Goal: Find specific page/section: Find specific page/section

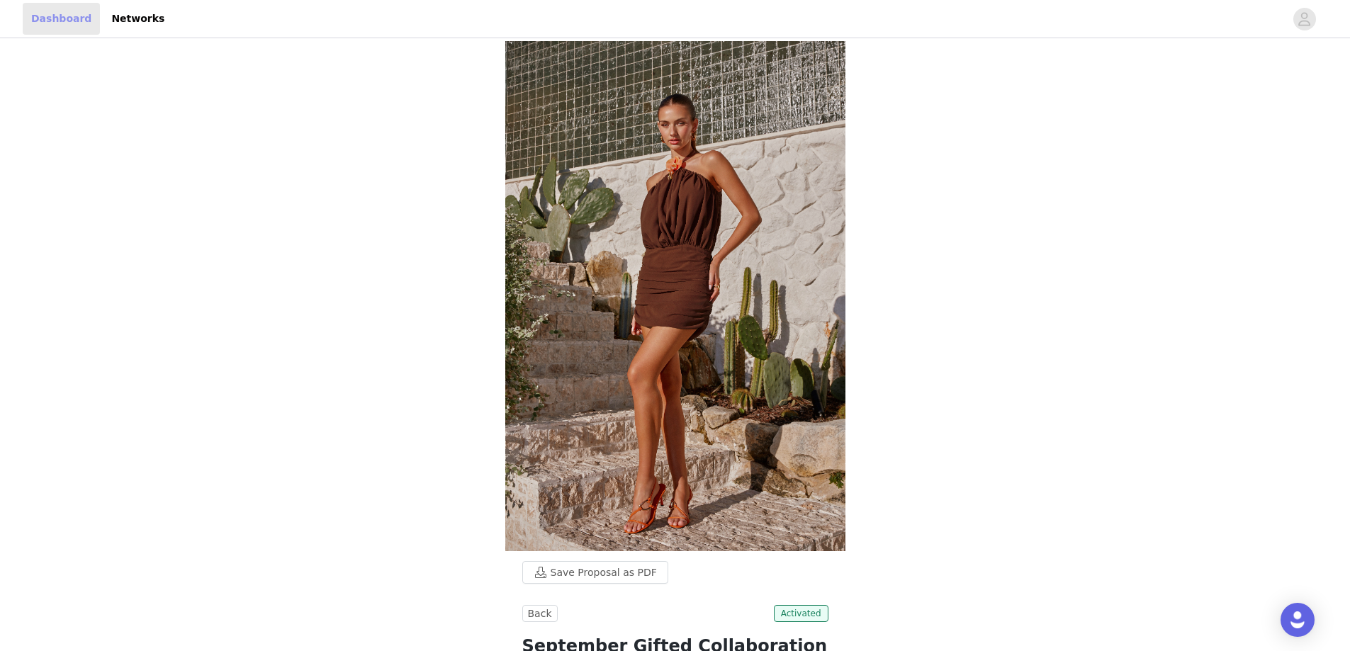
click at [78, 17] on link "Dashboard" at bounding box center [61, 19] width 77 height 32
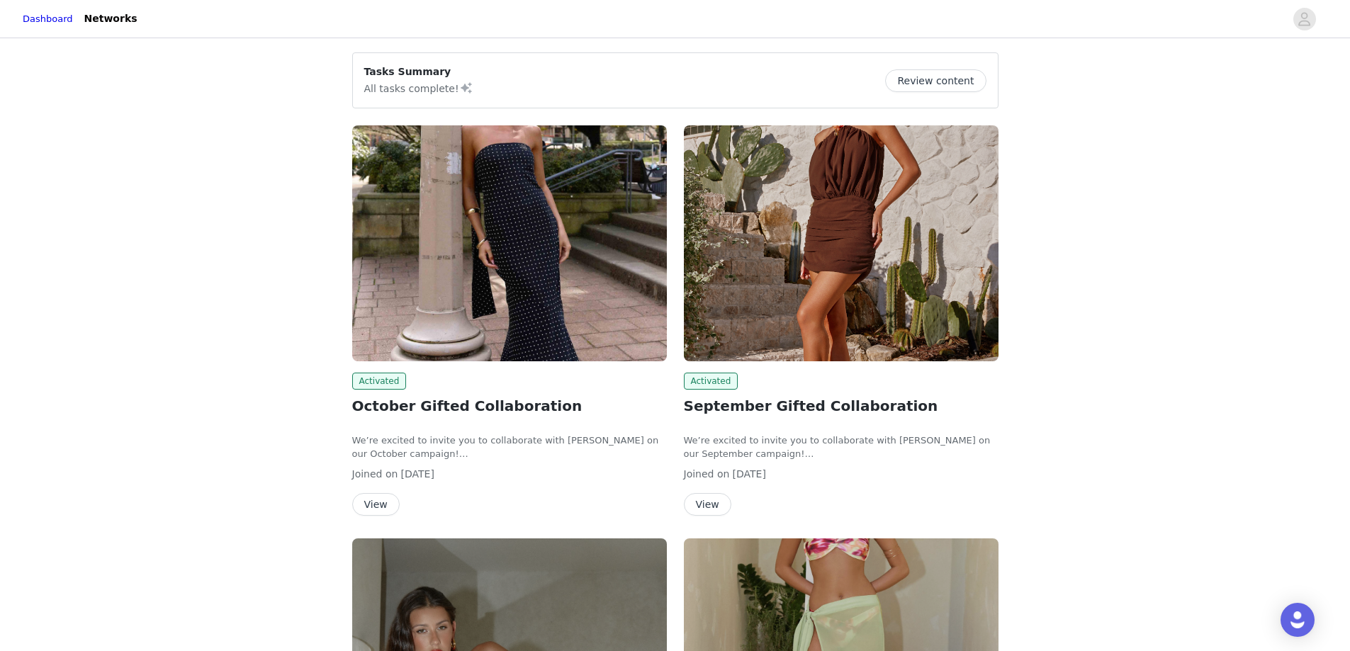
click at [417, 287] on img at bounding box center [509, 243] width 315 height 236
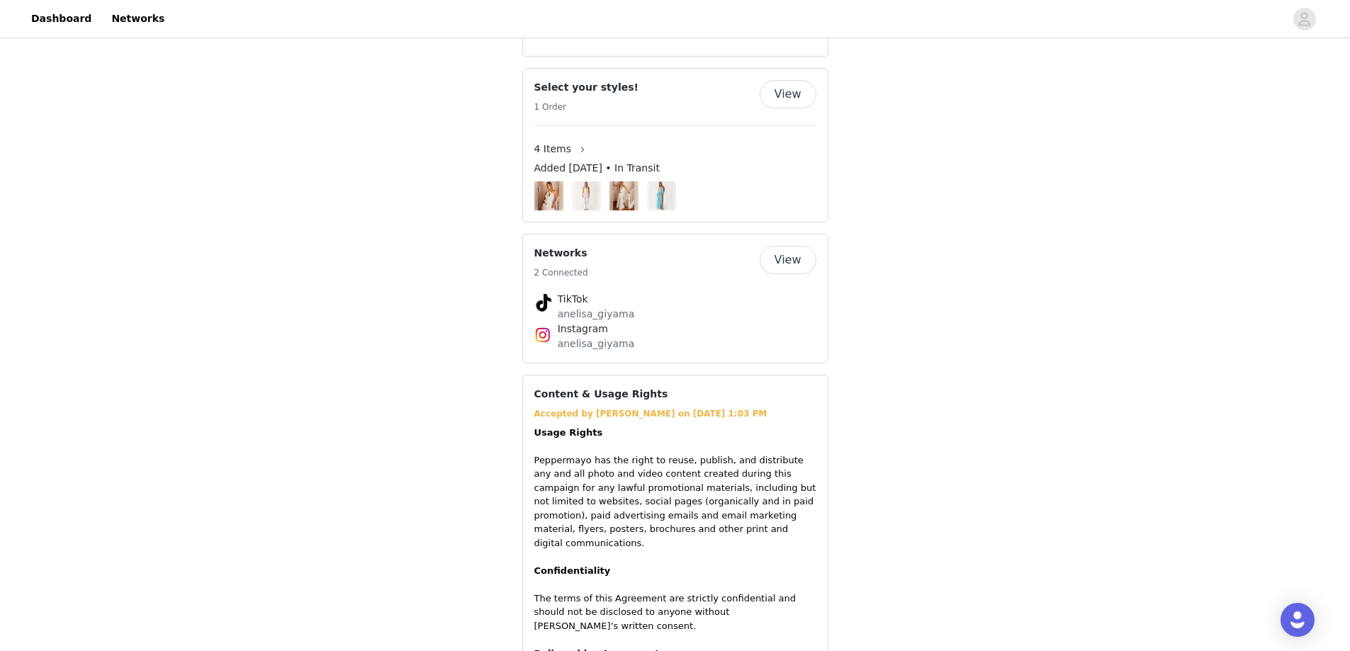
scroll to position [1063, 0]
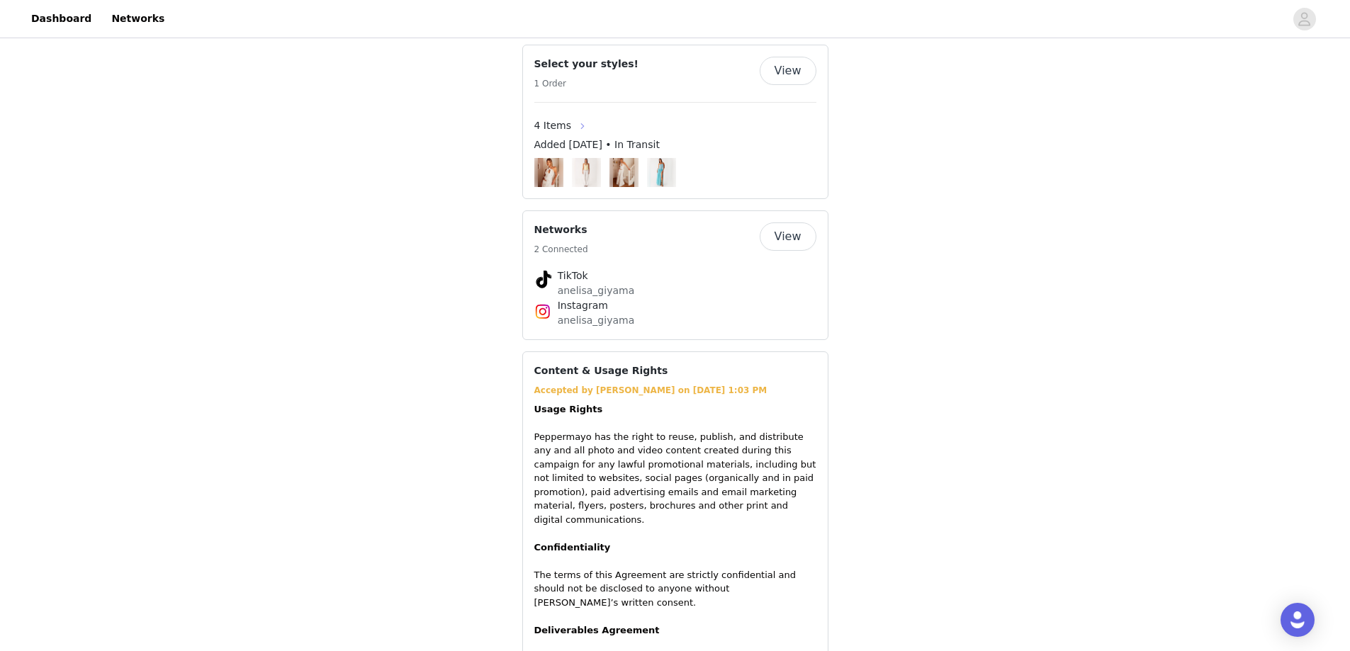
click at [571, 115] on button "button" at bounding box center [582, 126] width 23 height 23
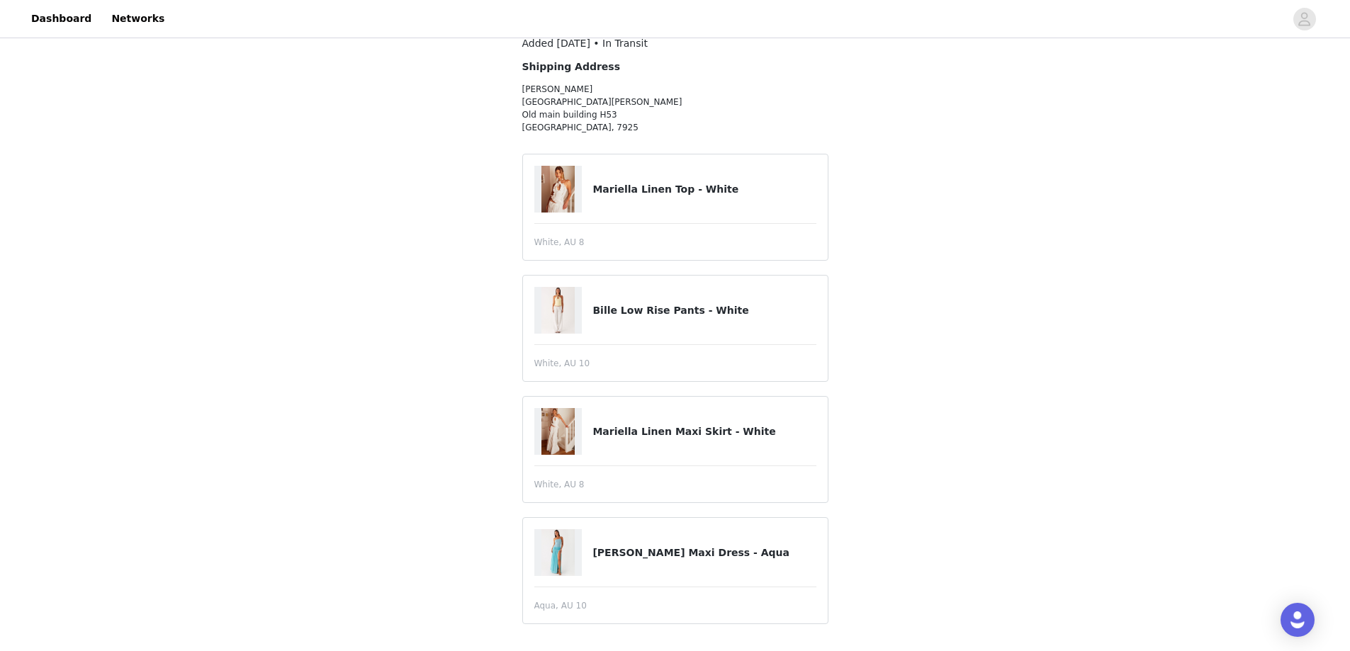
scroll to position [89, 0]
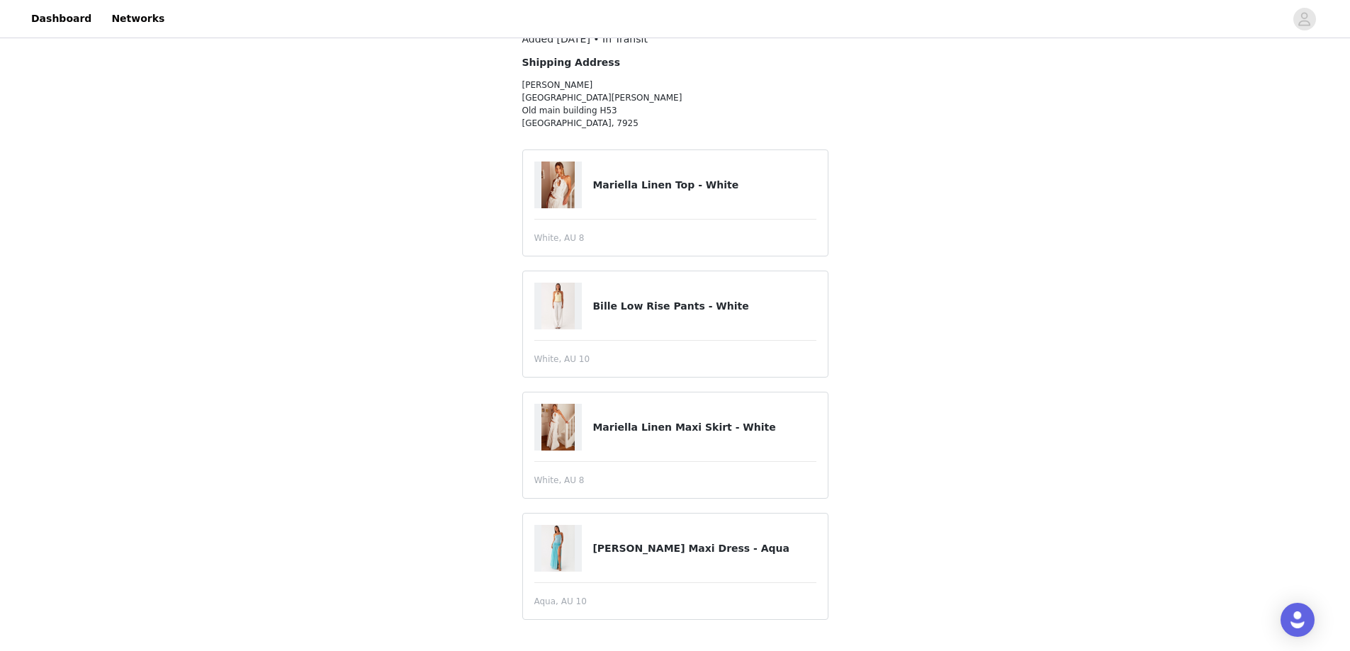
click at [560, 541] on img at bounding box center [558, 548] width 34 height 47
drag, startPoint x: 592, startPoint y: 548, endPoint x: 720, endPoint y: 553, distance: 127.6
click at [720, 553] on h4 "[PERSON_NAME] Maxi Dress - Aqua" at bounding box center [703, 548] width 223 height 15
click at [564, 421] on img at bounding box center [558, 427] width 34 height 47
click at [638, 427] on h4 "Mariella Linen Maxi Skirt - White" at bounding box center [703, 427] width 223 height 15
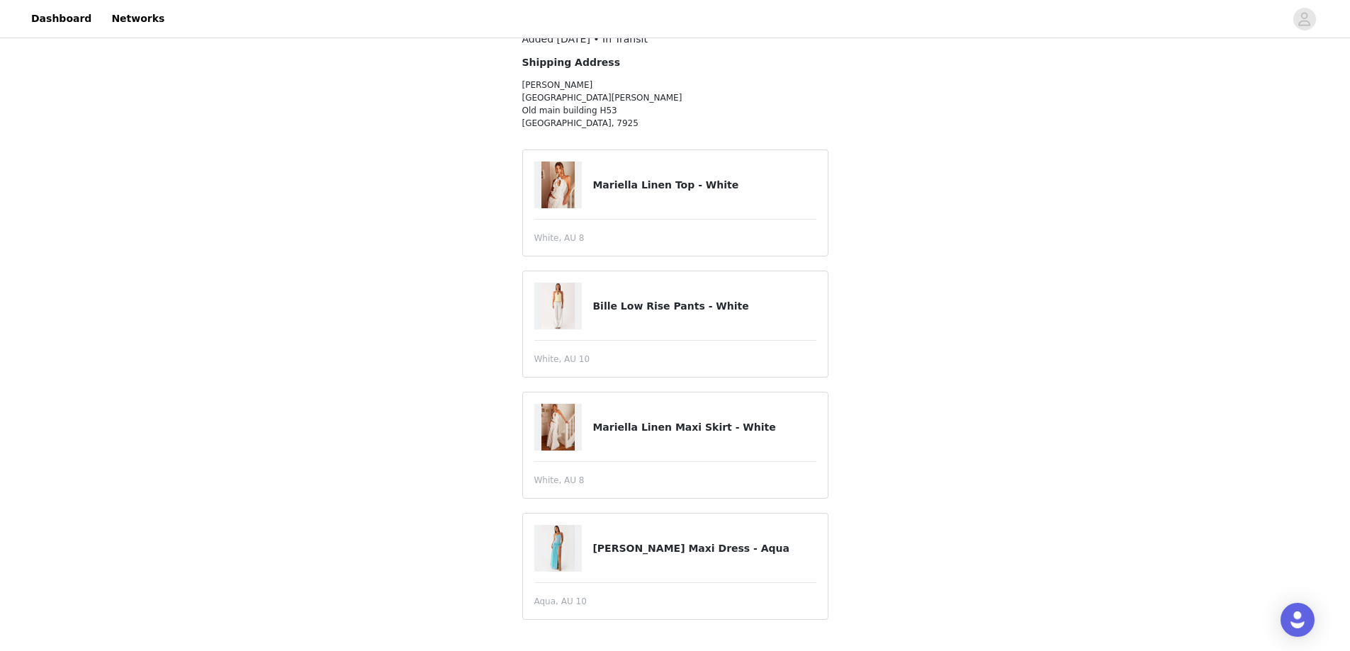
drag, startPoint x: 701, startPoint y: 429, endPoint x: 772, endPoint y: 419, distance: 71.5
click at [707, 429] on h4 "Mariella Linen Maxi Skirt - White" at bounding box center [703, 427] width 223 height 15
drag, startPoint x: 772, startPoint y: 419, endPoint x: 658, endPoint y: 417, distance: 113.4
click at [706, 417] on div "Mariella Linen Maxi Skirt - White" at bounding box center [675, 427] width 282 height 47
drag, startPoint x: 593, startPoint y: 426, endPoint x: 755, endPoint y: 424, distance: 162.2
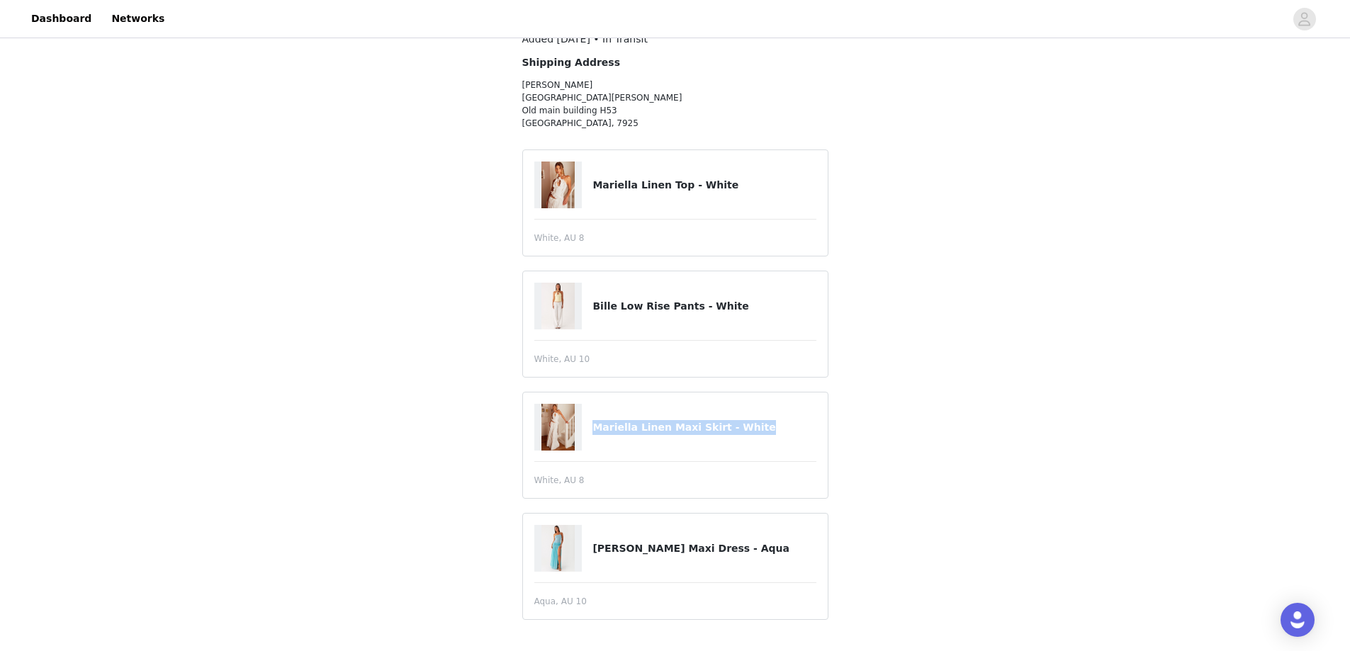
click at [755, 424] on h4 "Mariella Linen Maxi Skirt - White" at bounding box center [703, 427] width 223 height 15
